Goal: Transaction & Acquisition: Purchase product/service

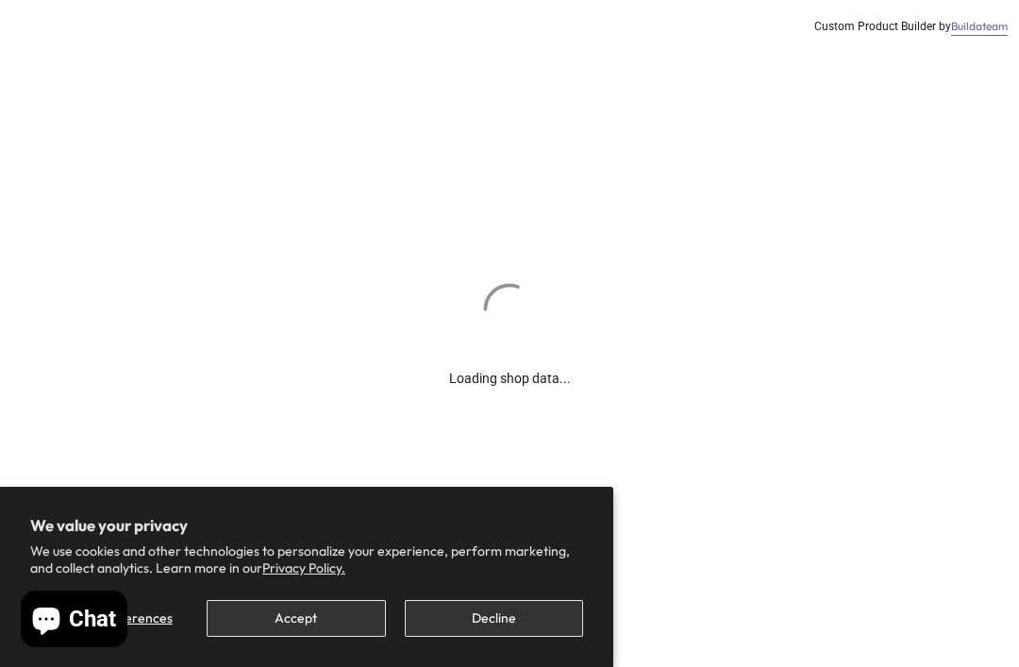
click at [264, 612] on button "Accept" at bounding box center [296, 618] width 178 height 37
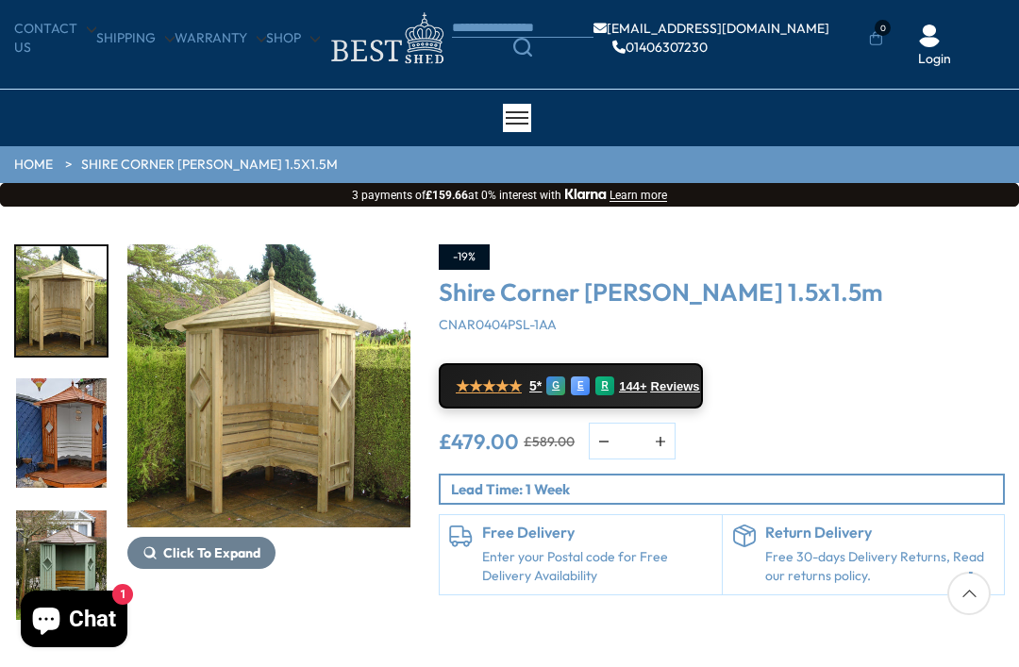
scroll to position [53, 0]
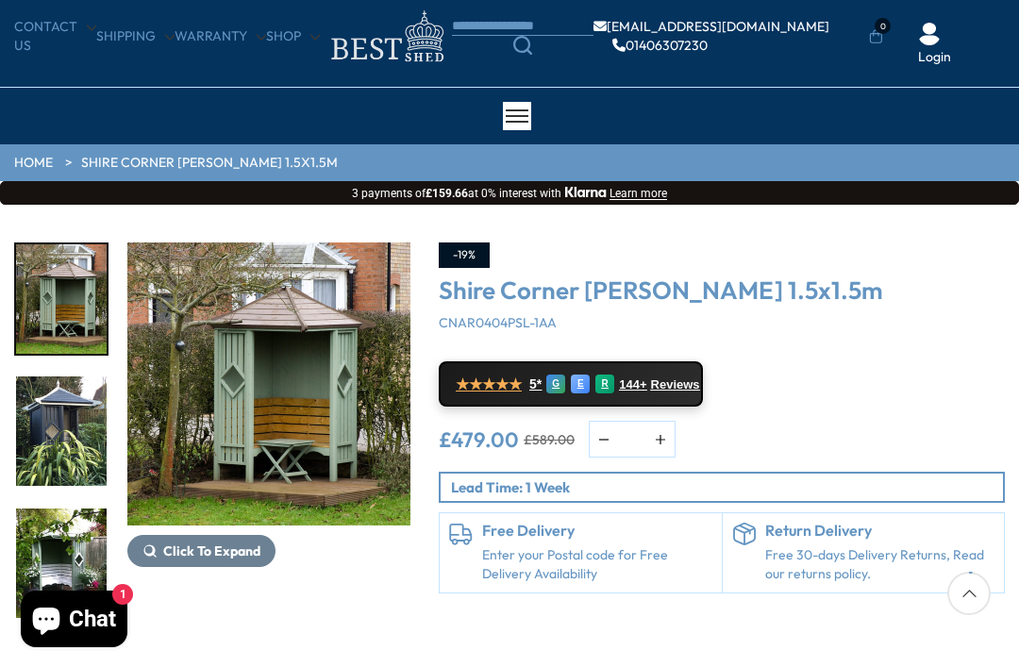
click at [52, 553] on div at bounding box center [70, 431] width 113 height 377
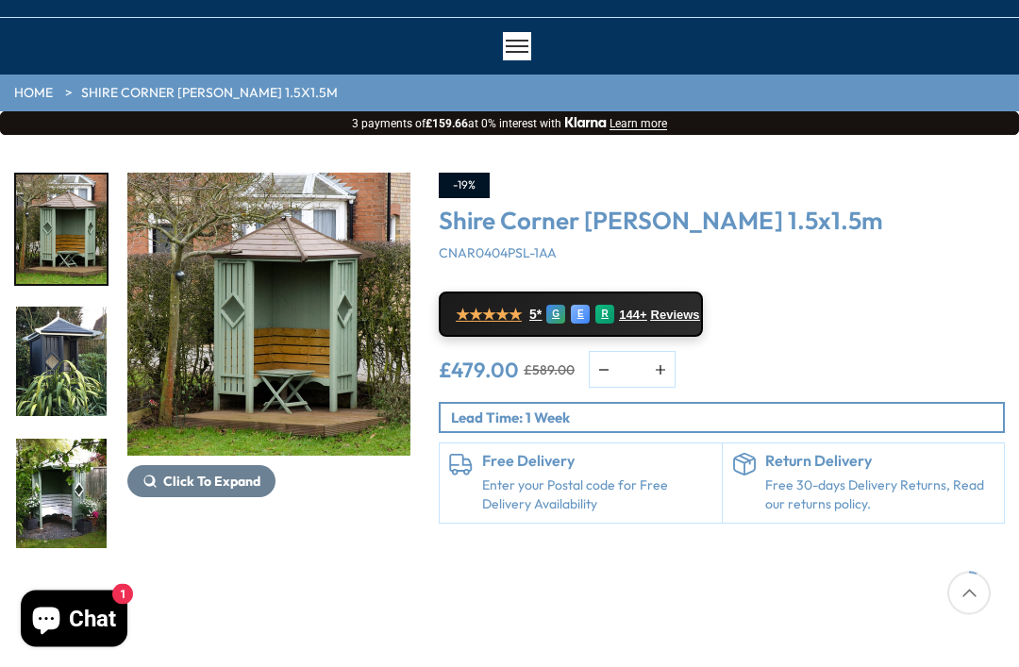
scroll to position [123, 0]
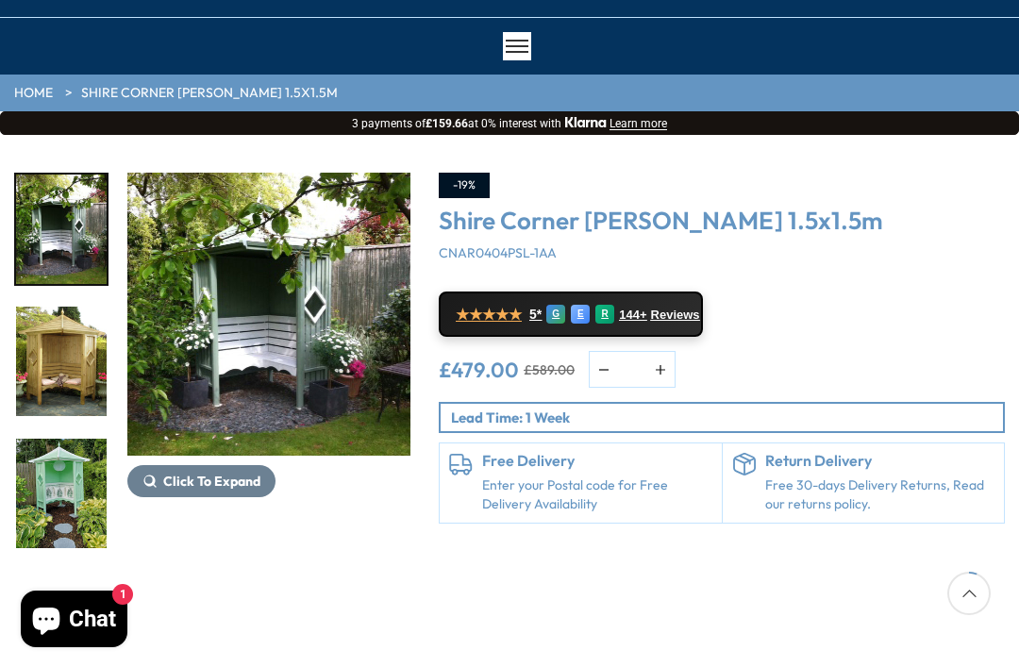
click at [42, 490] on img "8 / 14" at bounding box center [61, 493] width 91 height 109
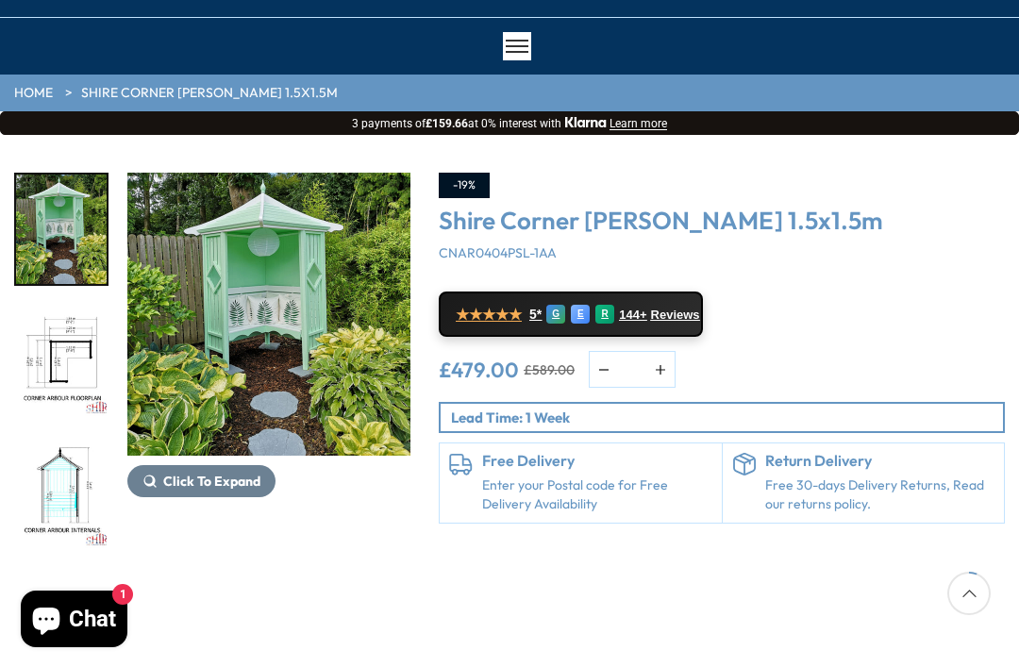
click at [48, 479] on div at bounding box center [70, 361] width 113 height 377
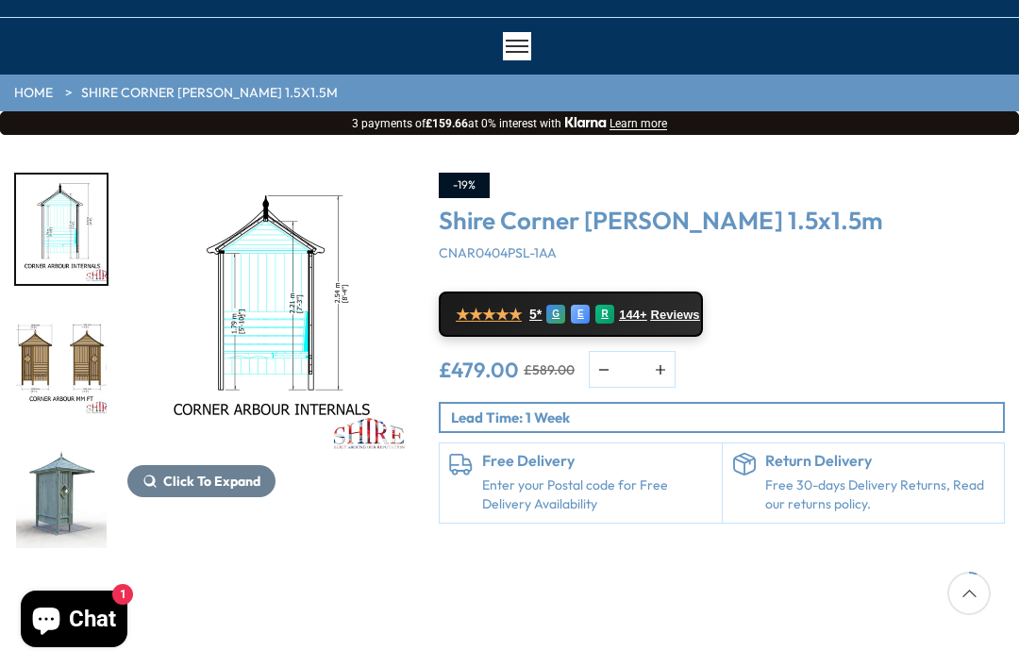
click at [48, 484] on img "12 / 14" at bounding box center [61, 493] width 91 height 109
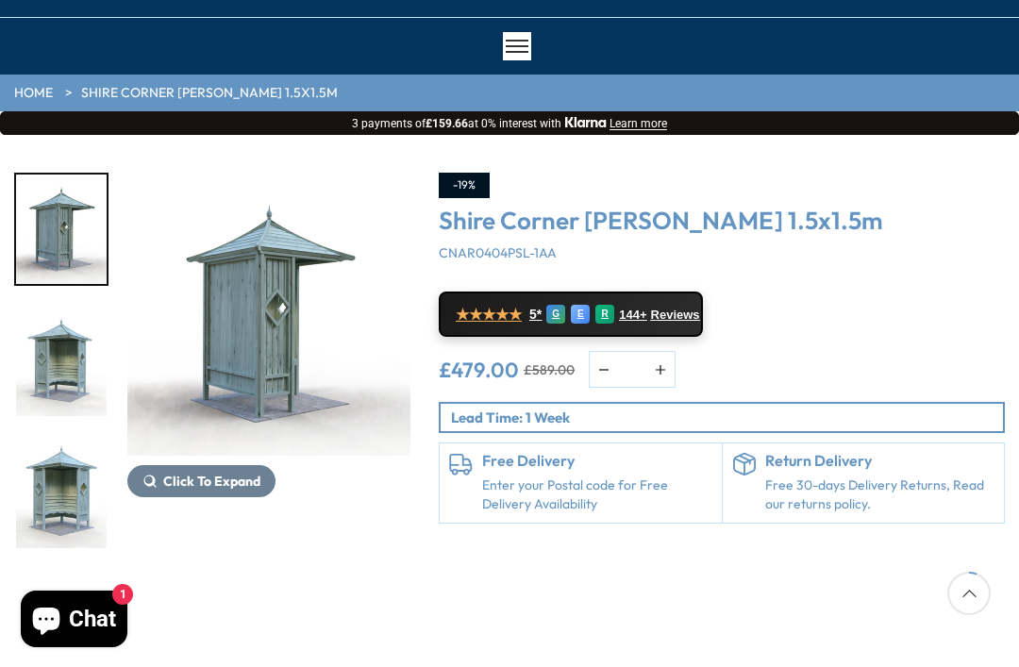
click at [47, 499] on img "14 / 14" at bounding box center [61, 493] width 91 height 109
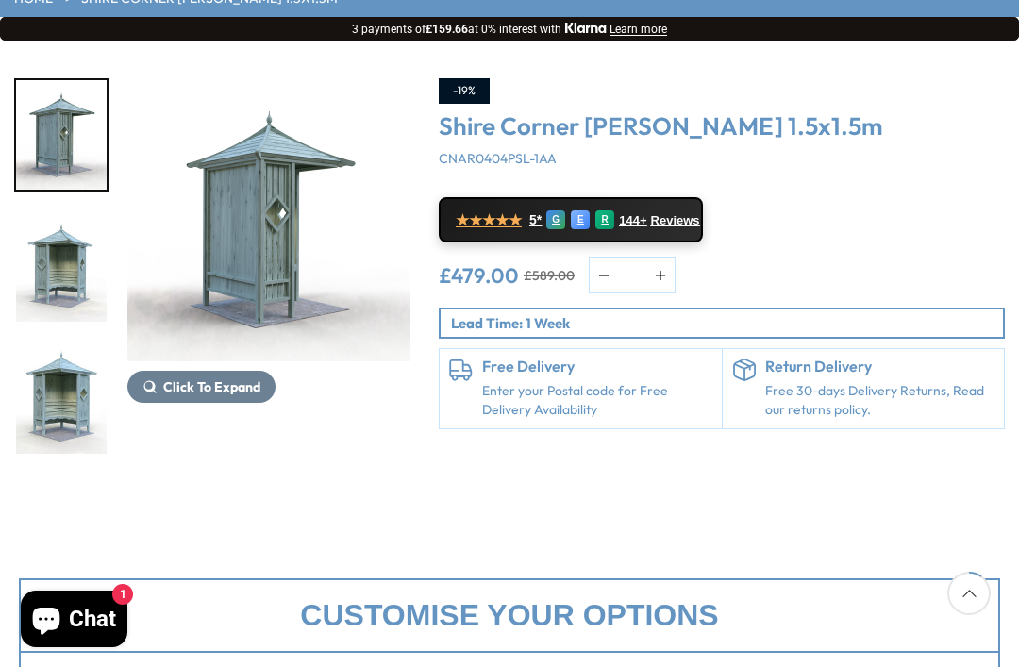
scroll to position [243, 0]
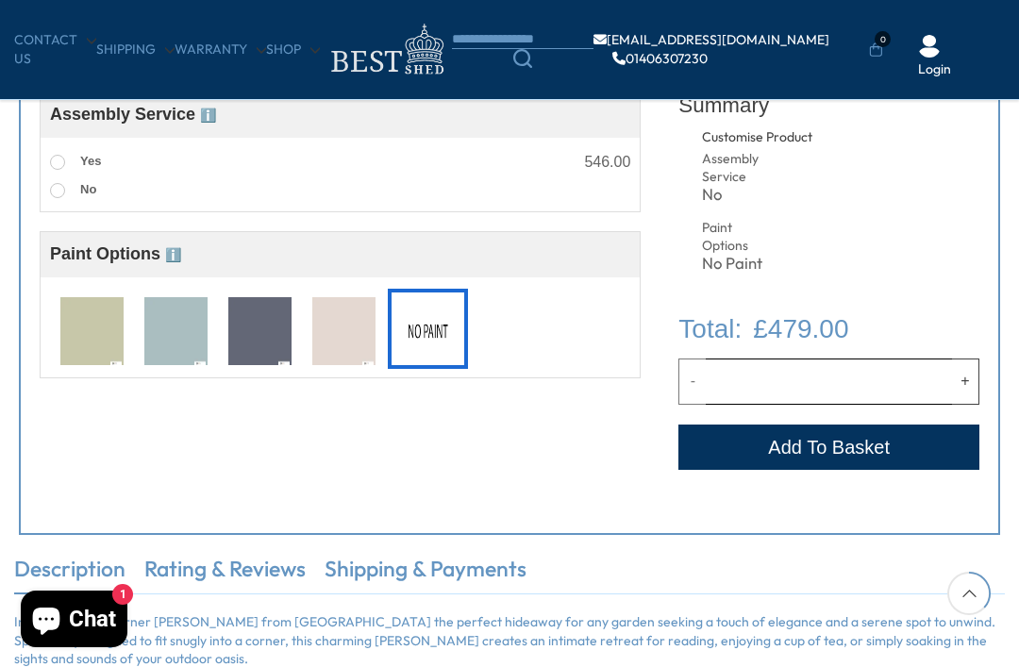
click at [85, 428] on div "Customise Product Assembly Service ℹ️ Assembly Service Choosing your building w…" at bounding box center [340, 287] width 601 height 411
click at [90, 335] on img at bounding box center [91, 332] width 63 height 70
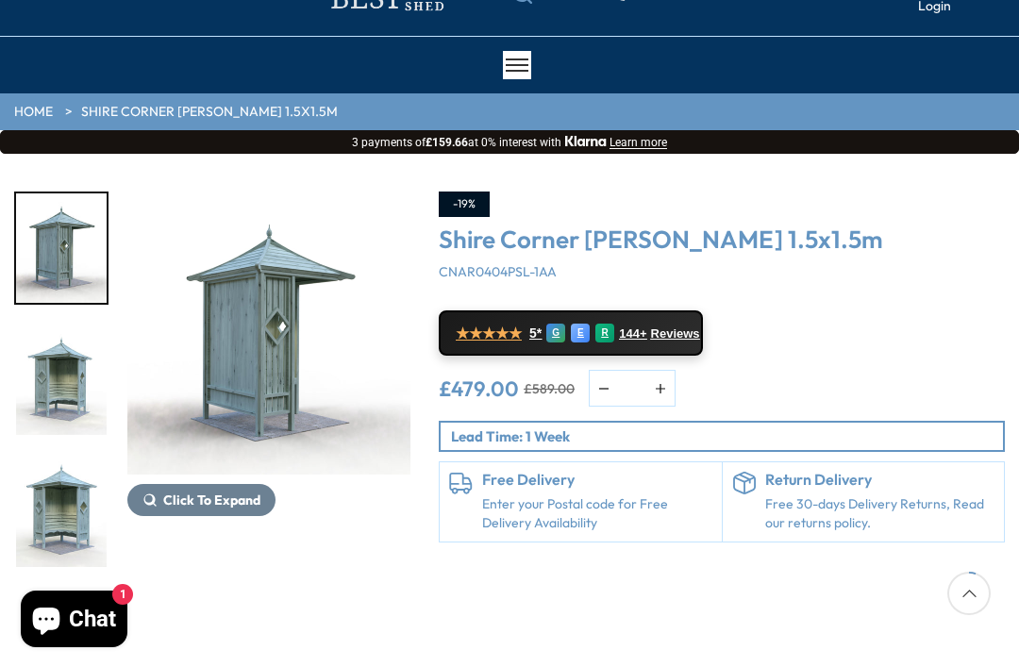
scroll to position [103, 0]
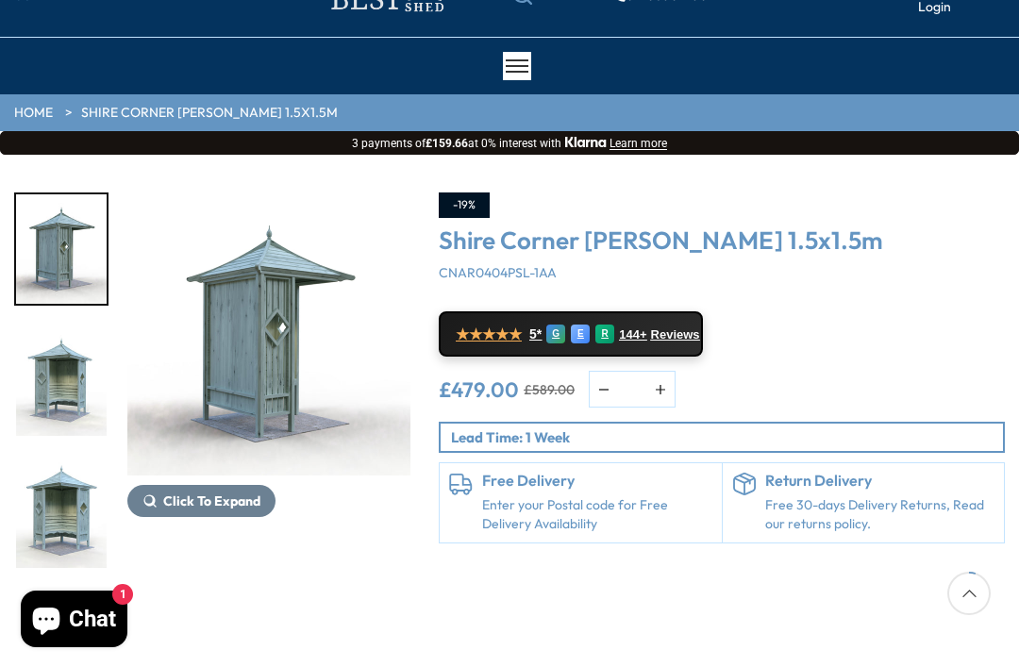
click at [47, 378] on img "13 / 14" at bounding box center [61, 381] width 91 height 109
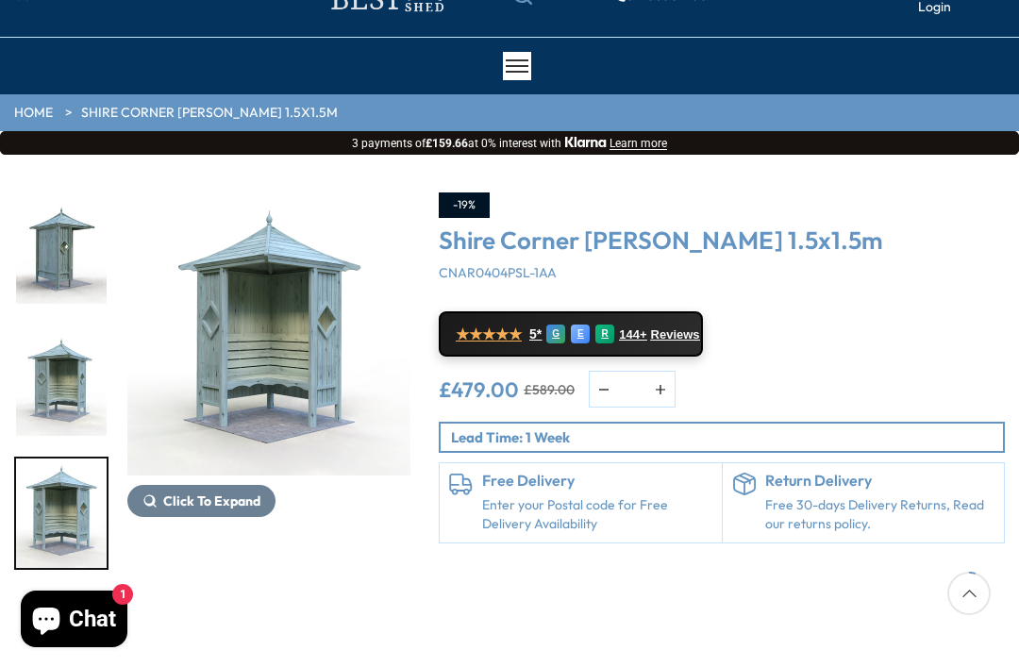
click at [55, 487] on img "14 / 14" at bounding box center [61, 513] width 91 height 109
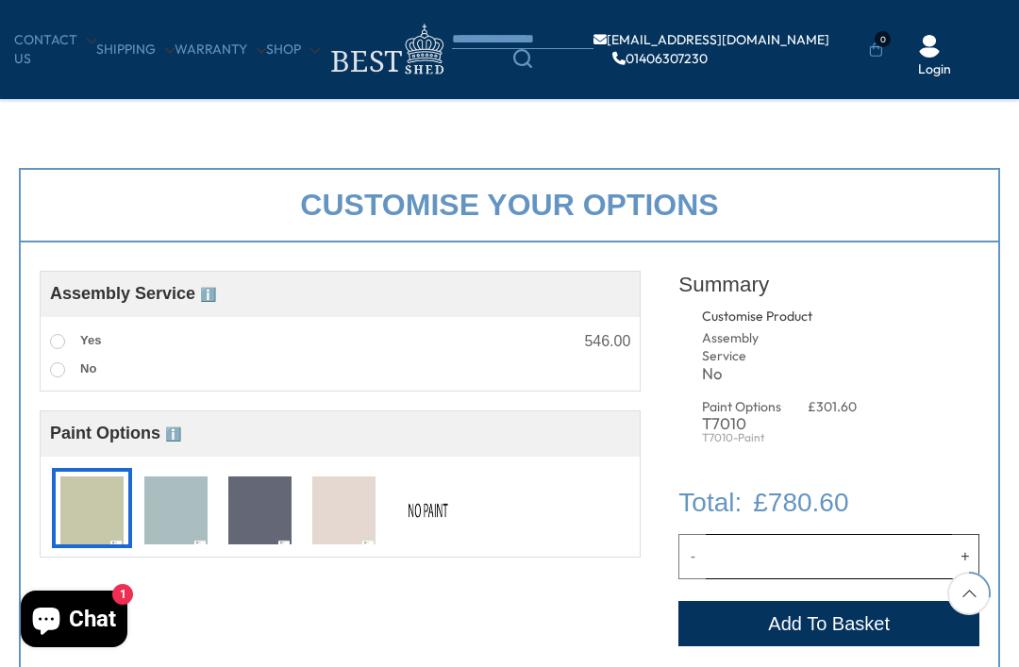
scroll to position [639, 0]
